Goal: Task Accomplishment & Management: Check status

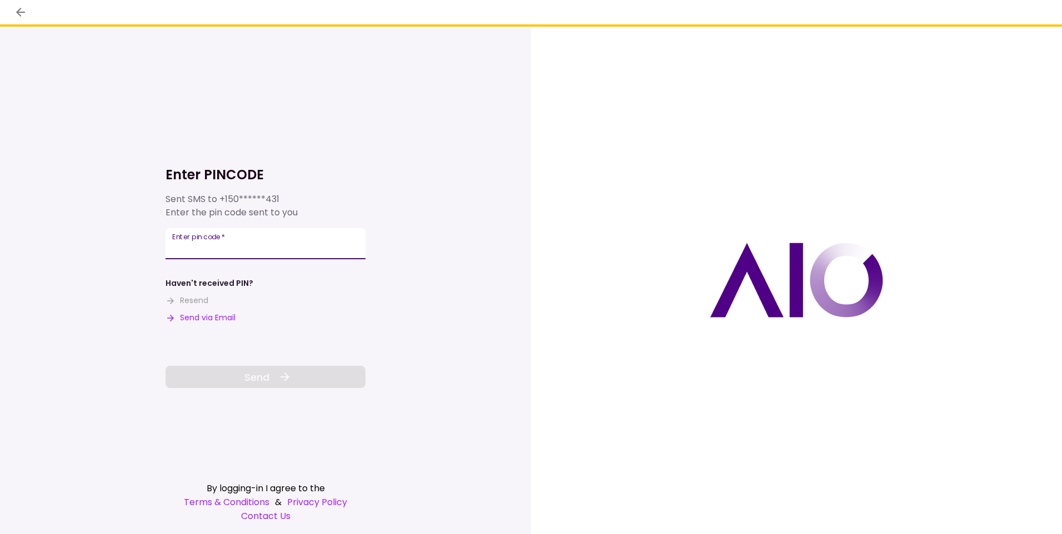
click at [209, 245] on input "Enter pin code   *" at bounding box center [266, 243] width 200 height 31
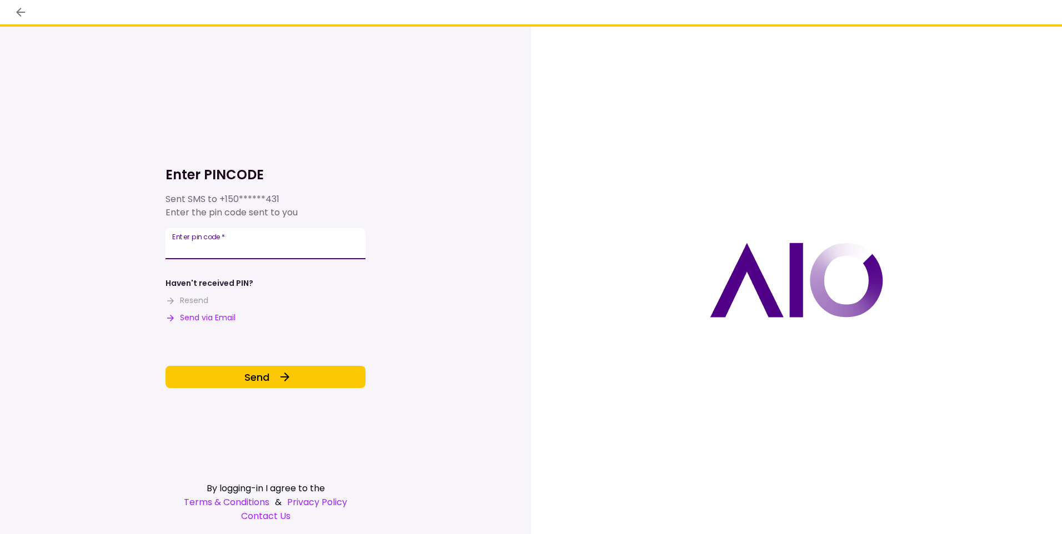
type input "******"
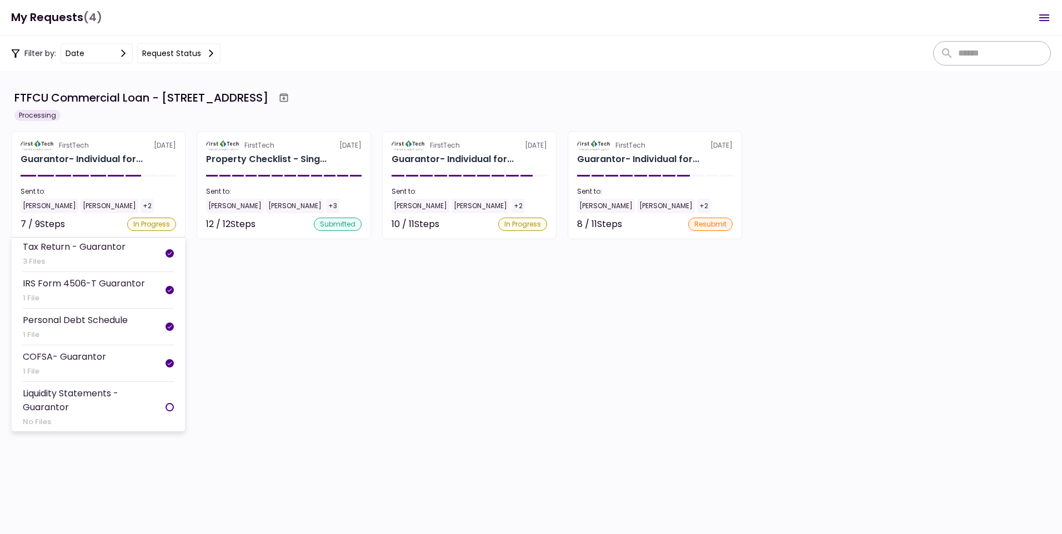
scroll to position [180, 0]
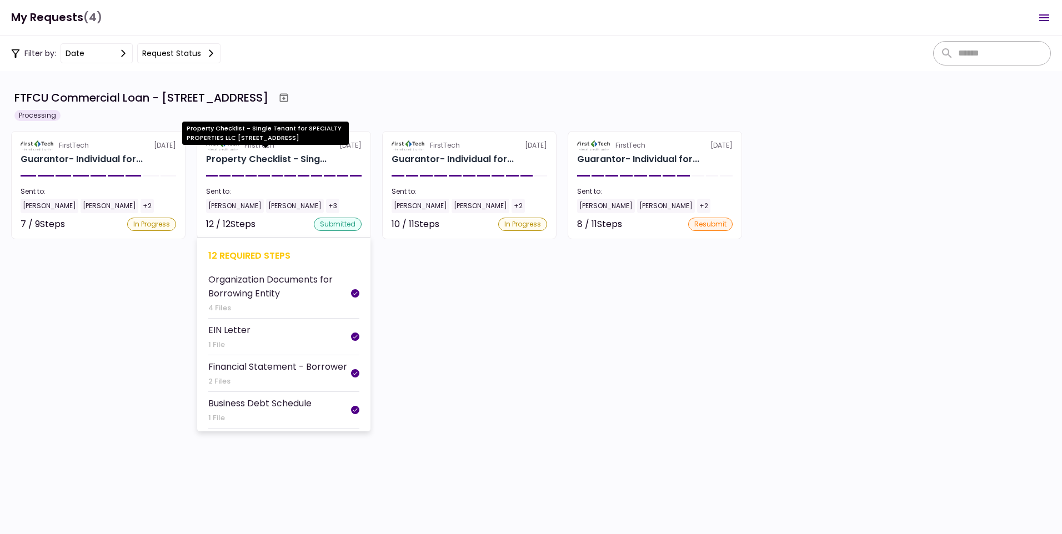
click at [277, 162] on div "Property Checklist - Sing..." at bounding box center [266, 159] width 121 height 13
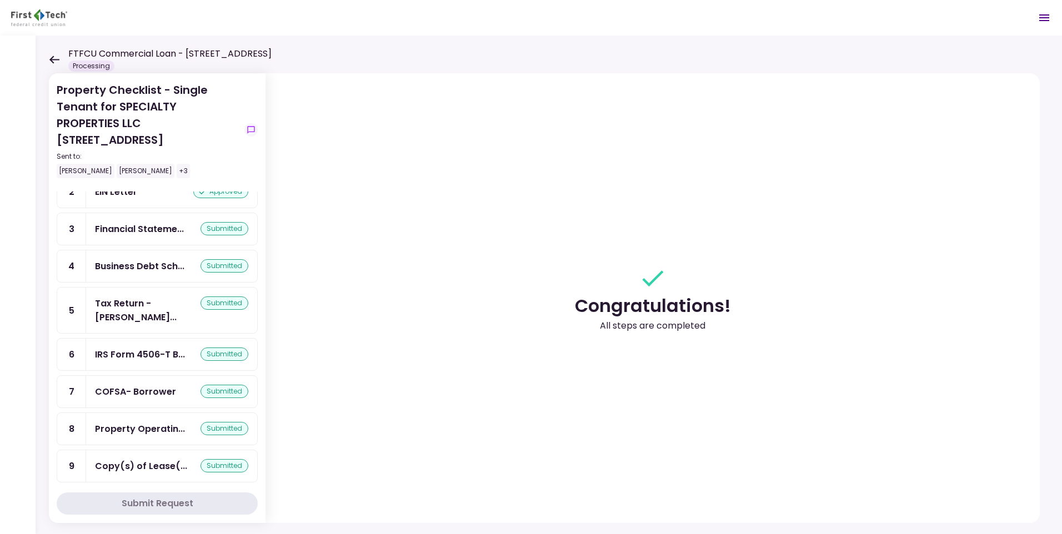
scroll to position [180, 0]
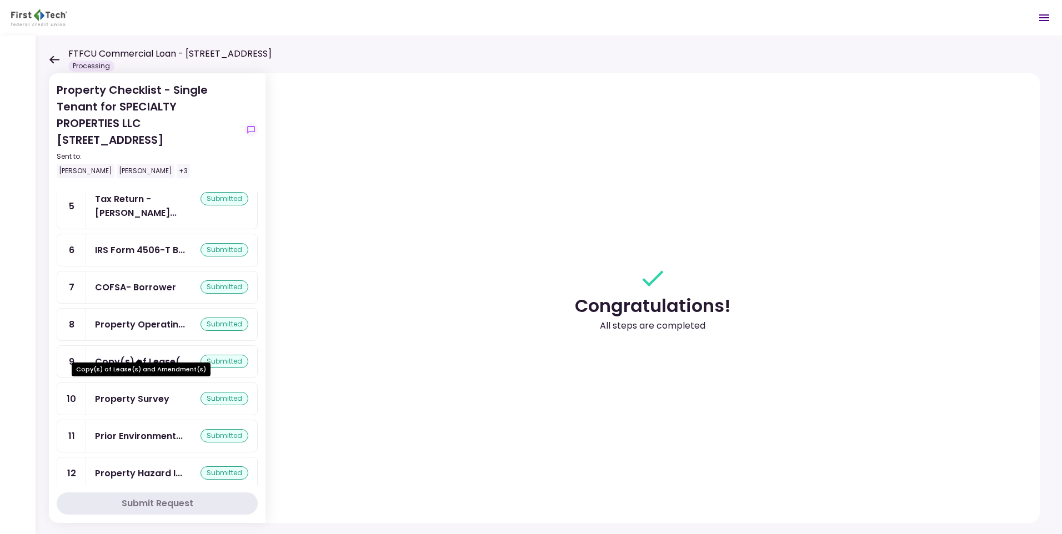
click at [163, 355] on div "Copy(s) of Lease(..." at bounding box center [141, 362] width 92 height 14
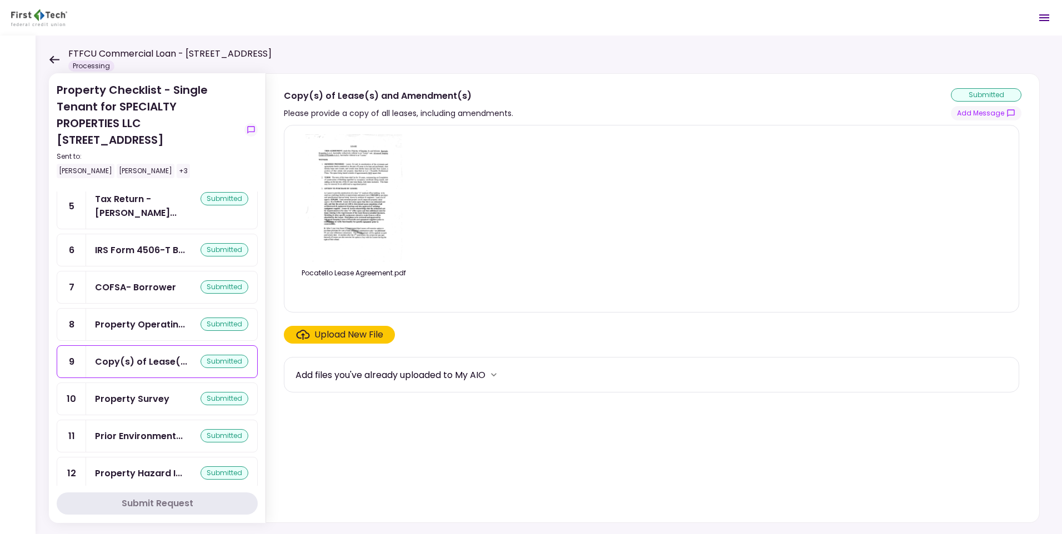
click at [362, 198] on img at bounding box center [353, 197] width 99 height 127
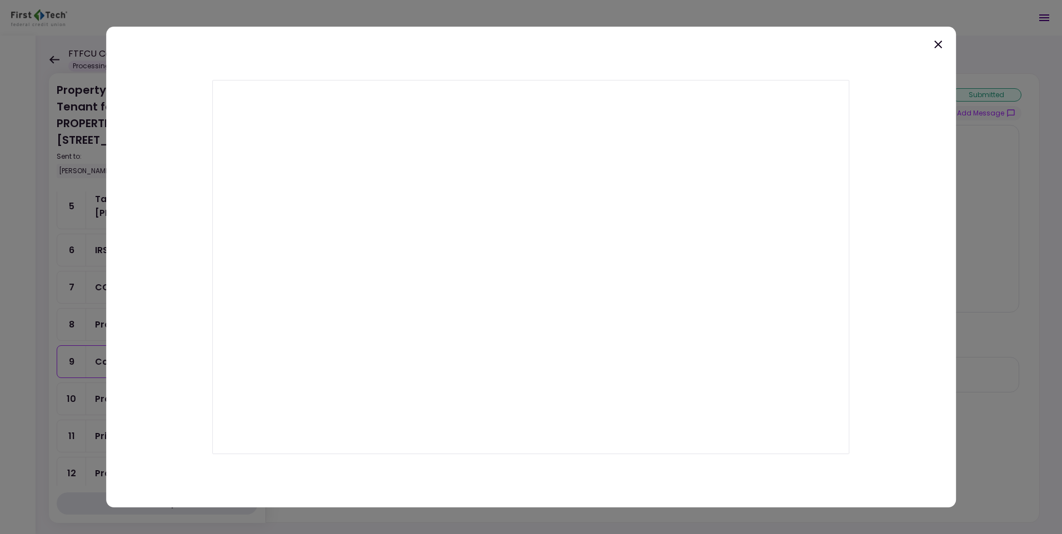
click at [934, 43] on icon at bounding box center [937, 44] width 13 height 13
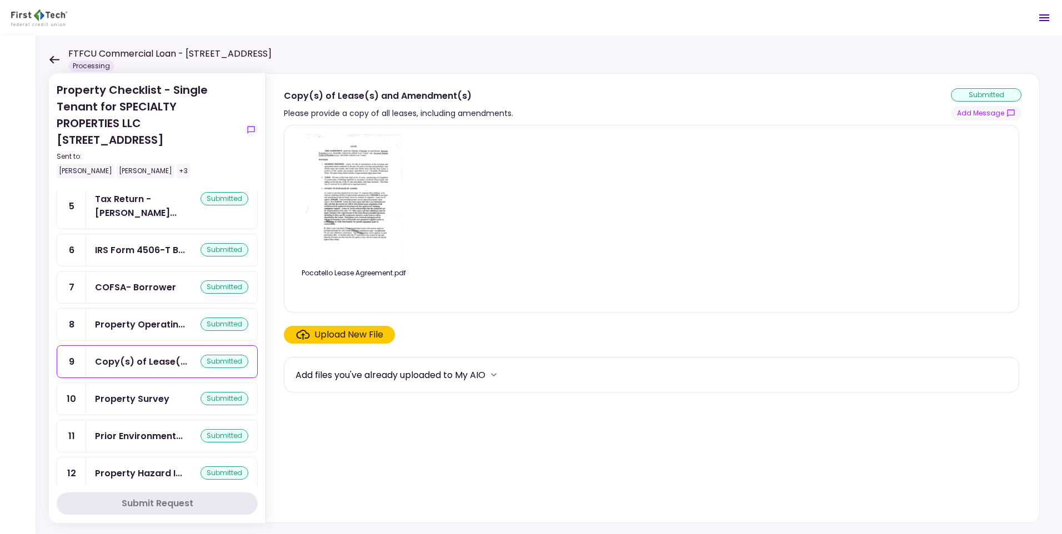
click at [52, 59] on icon at bounding box center [54, 60] width 10 height 8
